Goal: Navigation & Orientation: Find specific page/section

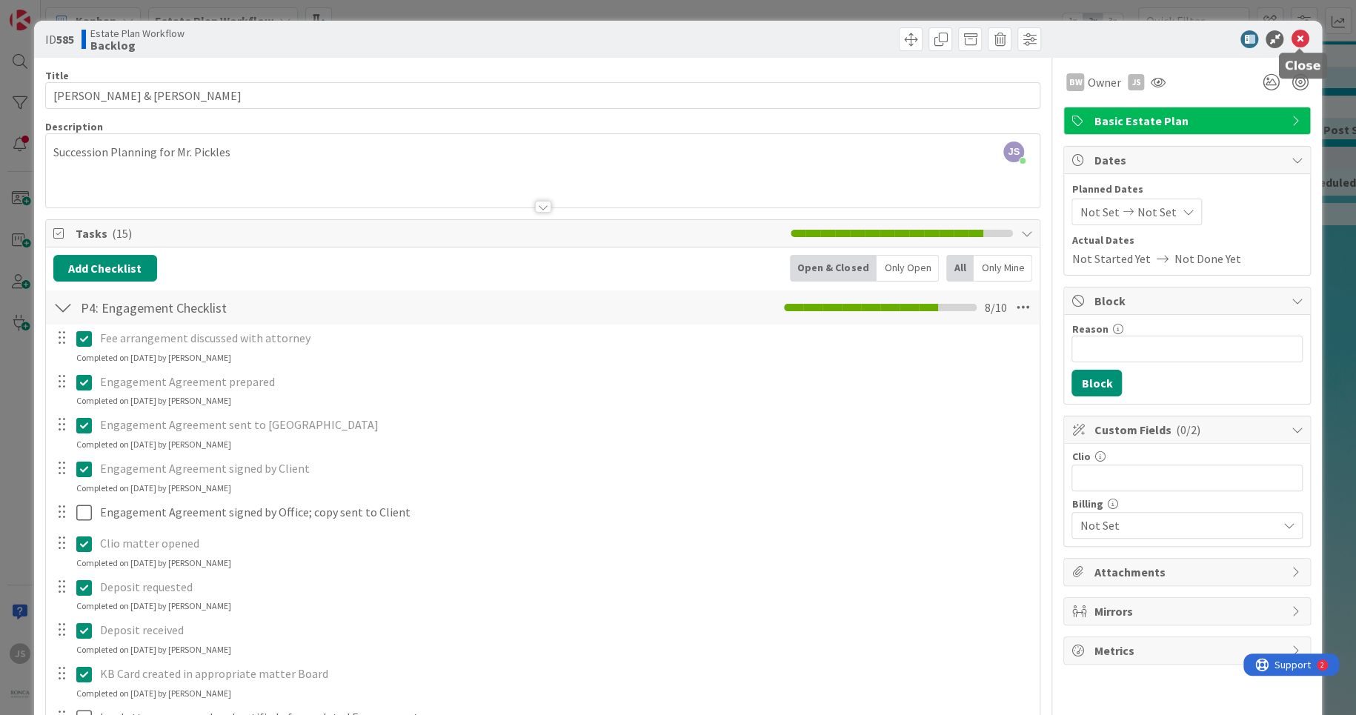
click at [1300, 38] on icon at bounding box center [1300, 39] width 18 height 18
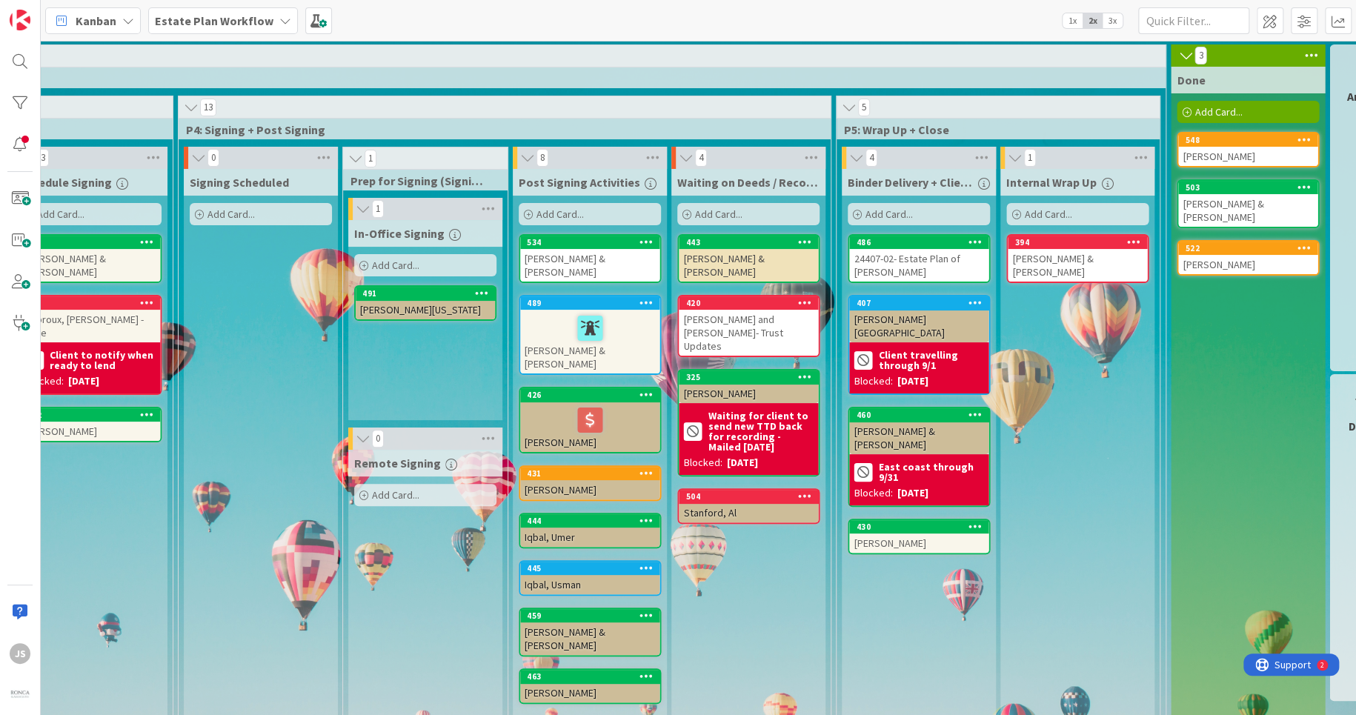
scroll to position [0, 1118]
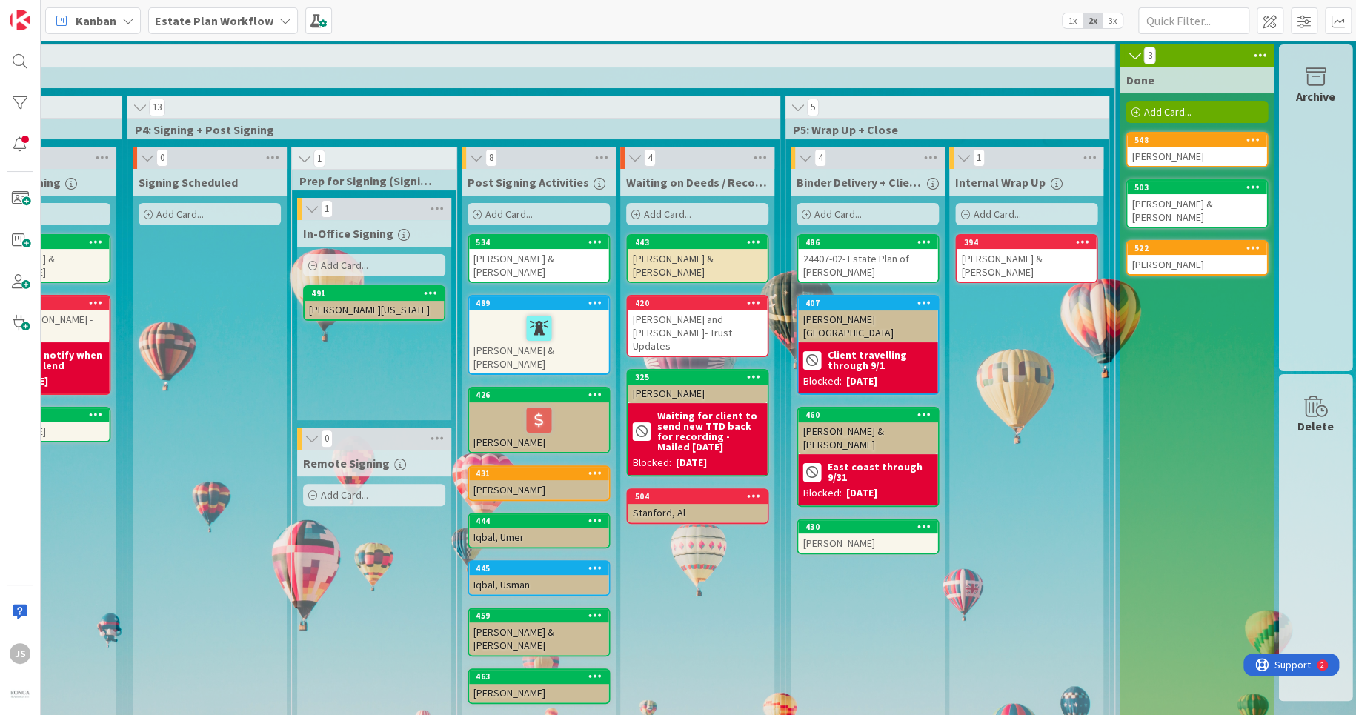
click at [846, 251] on div "24407-02- Estate Plan of [PERSON_NAME]" at bounding box center [867, 265] width 139 height 33
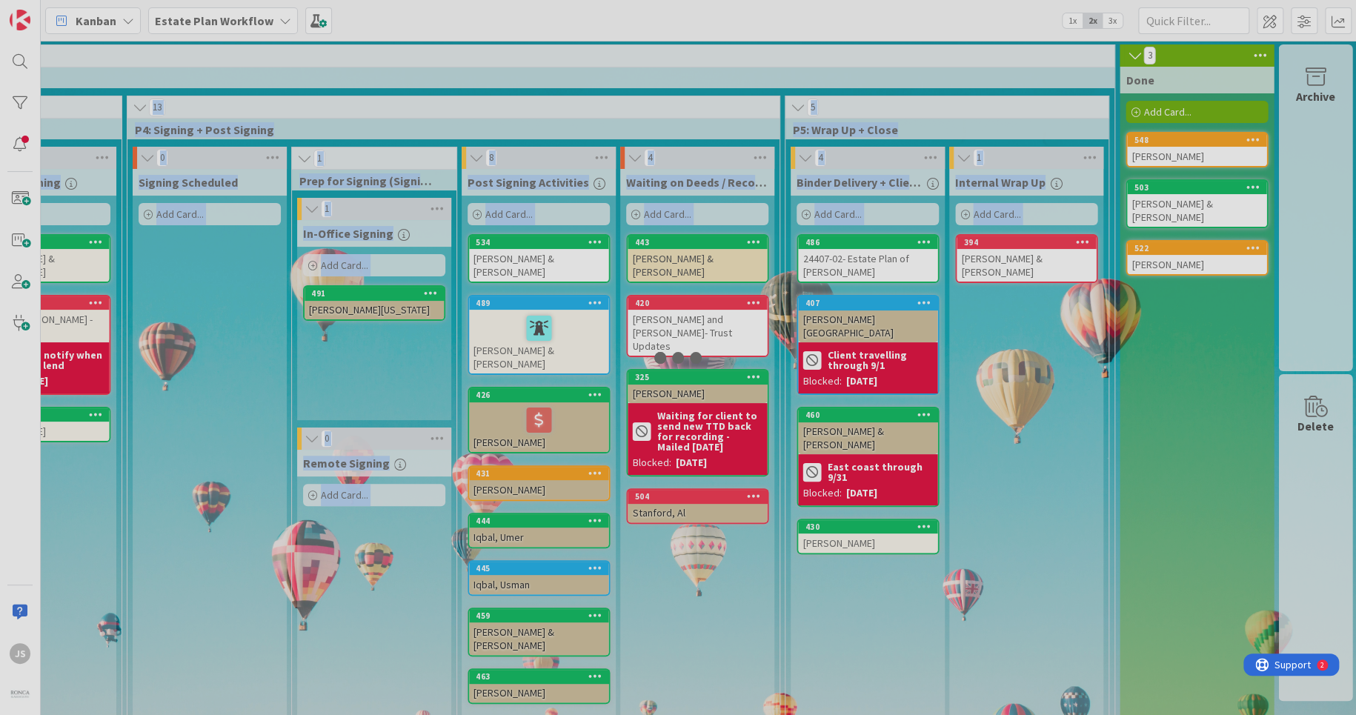
click at [846, 251] on div at bounding box center [678, 357] width 1356 height 715
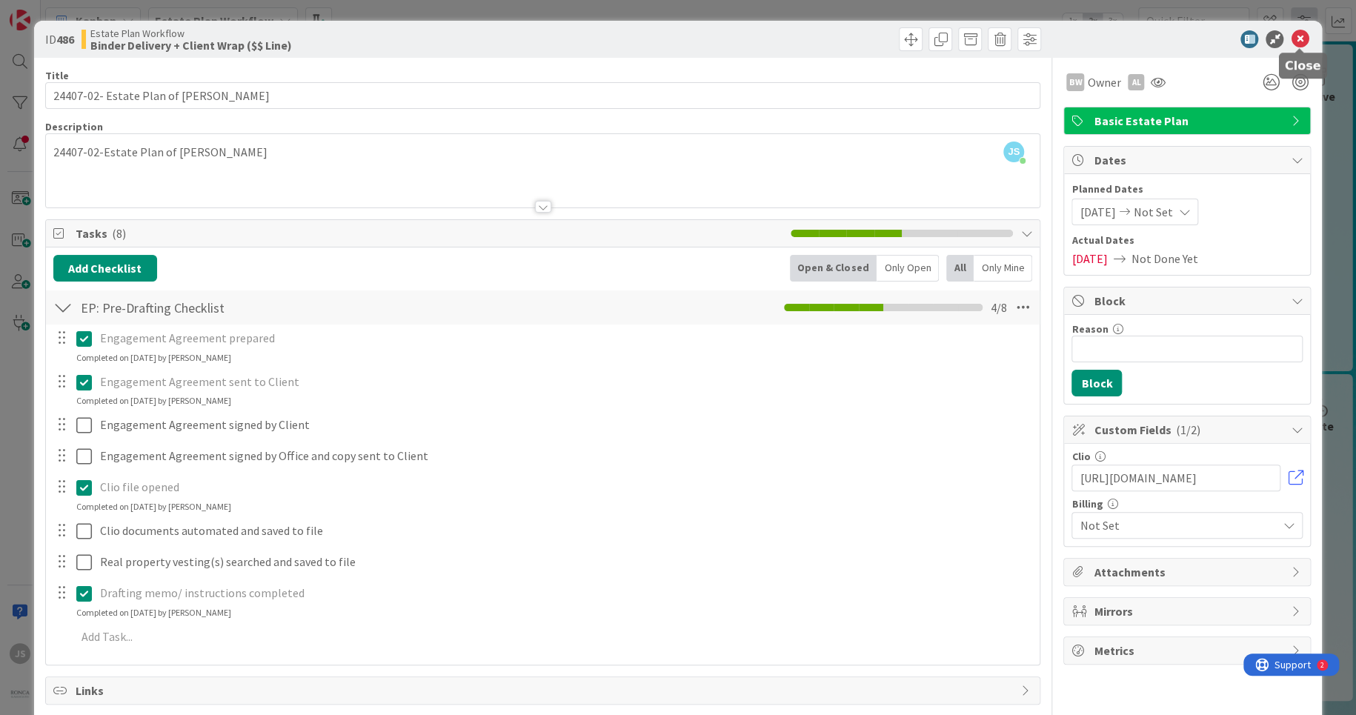
click at [1297, 33] on icon at bounding box center [1300, 39] width 18 height 18
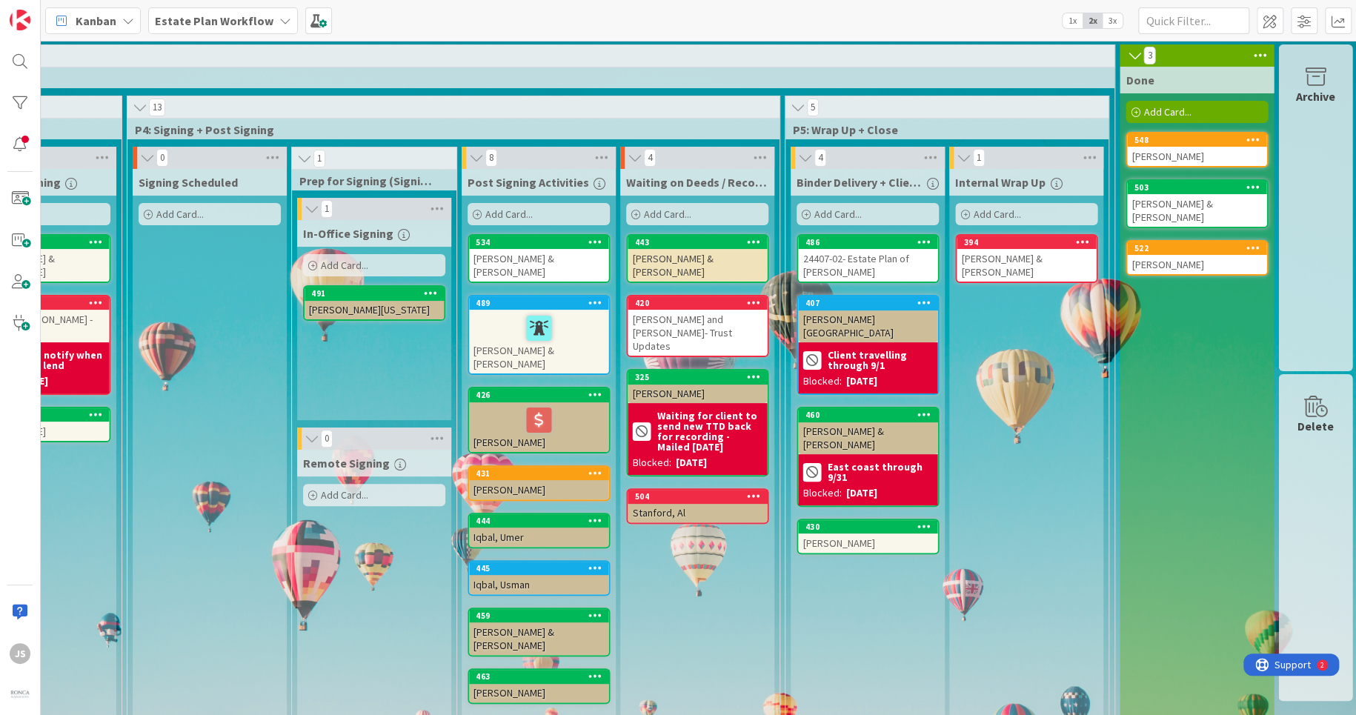
click at [669, 310] on div "[PERSON_NAME] and [PERSON_NAME]- Trust Updates" at bounding box center [697, 333] width 139 height 46
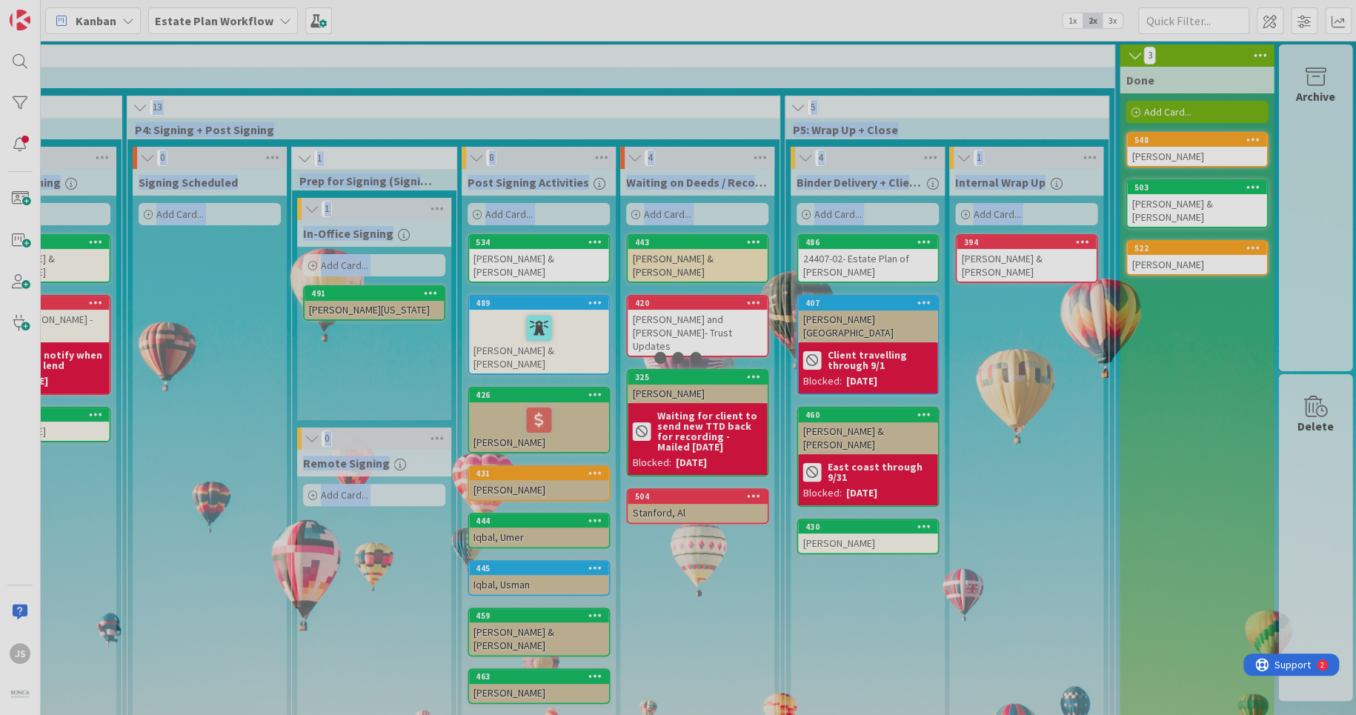
click at [669, 310] on div at bounding box center [678, 357] width 1356 height 715
